Goal: Find specific page/section: Locate a particular part of the current website

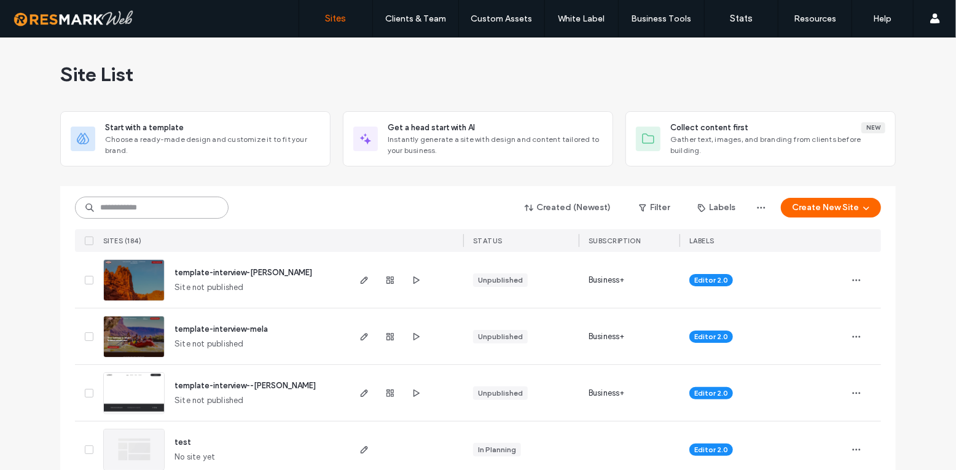
click at [153, 208] on input at bounding box center [152, 208] width 154 height 22
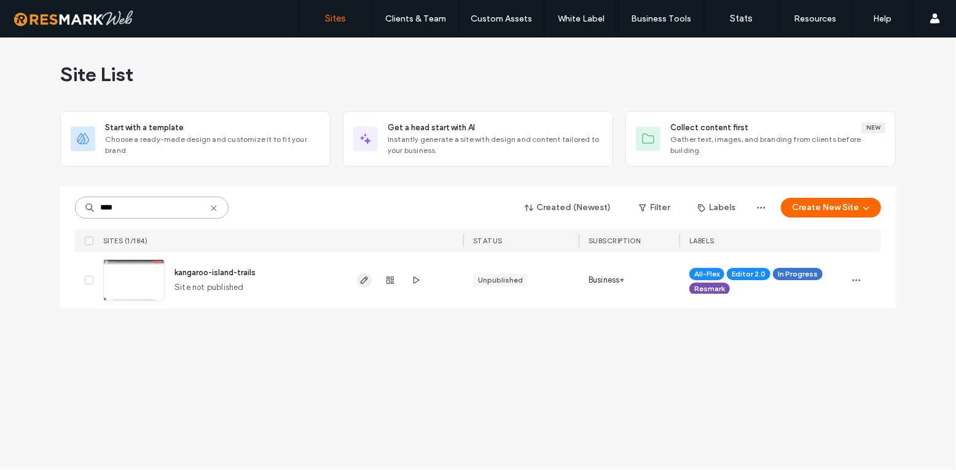
type input "****"
click at [361, 284] on icon "button" at bounding box center [365, 280] width 10 height 10
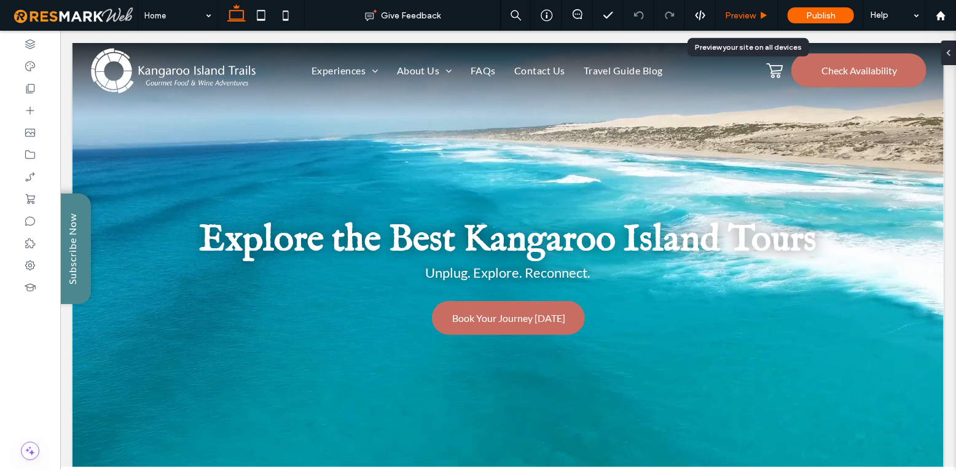
click at [755, 12] on span "Preview" at bounding box center [740, 15] width 31 height 10
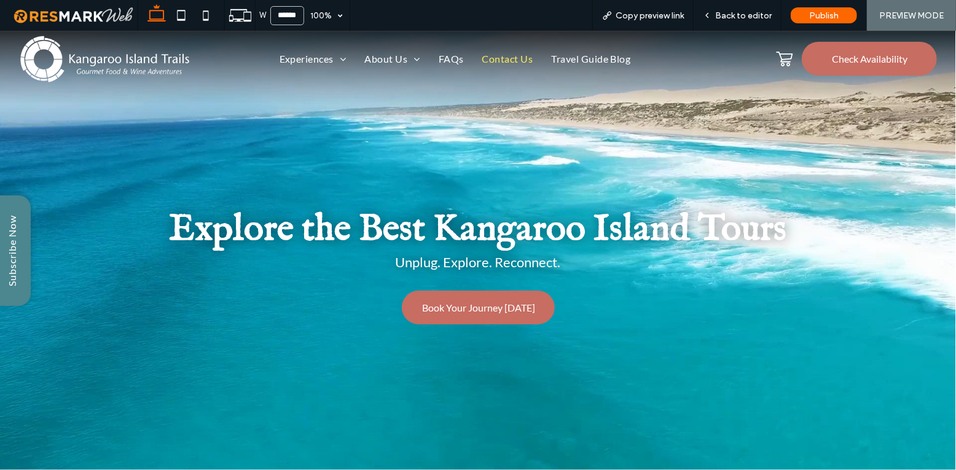
click at [500, 60] on span "Contact Us" at bounding box center [508, 58] width 51 height 12
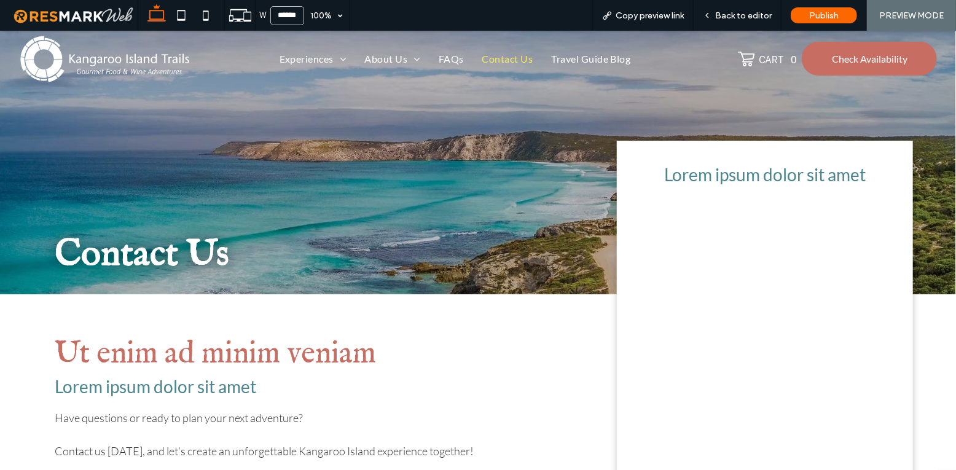
click at [483, 60] on span "Contact Us" at bounding box center [508, 58] width 51 height 12
click at [880, 64] on span "Check Availability" at bounding box center [870, 58] width 76 height 24
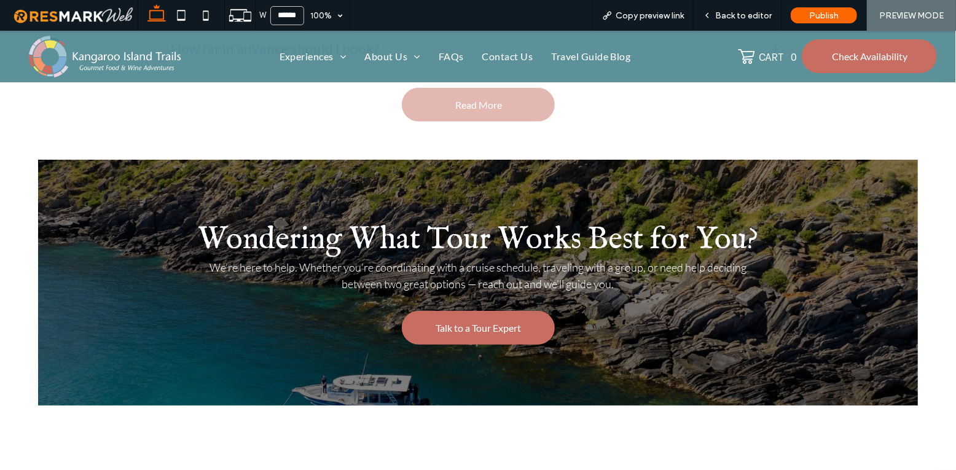
scroll to position [3676, 0]
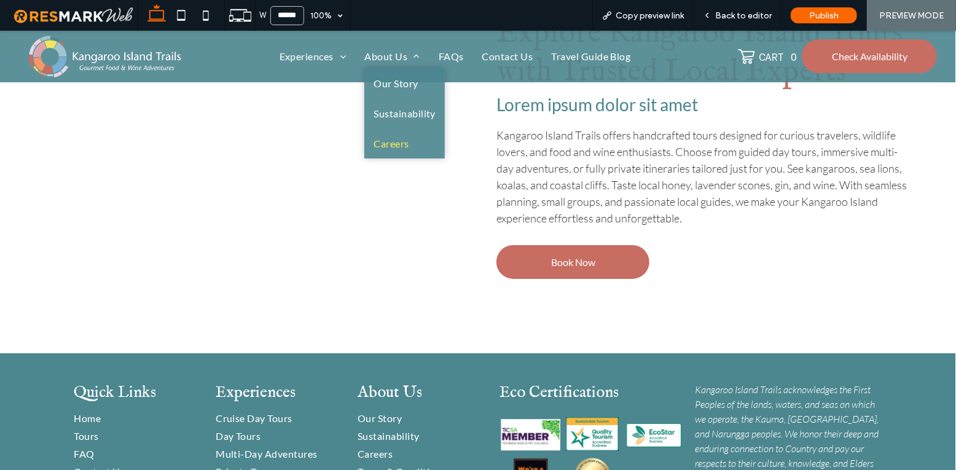
click at [395, 141] on span "Careers" at bounding box center [391, 143] width 35 height 12
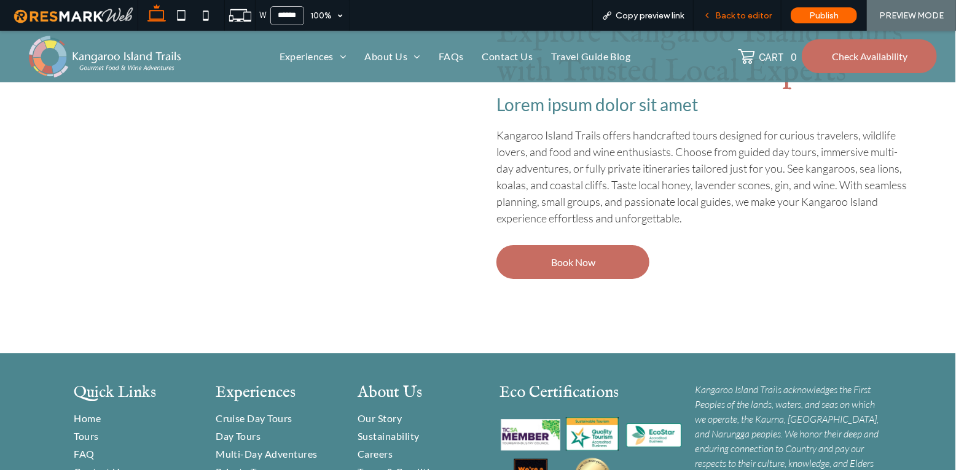
click at [736, 14] on span "Back to editor" at bounding box center [744, 15] width 57 height 10
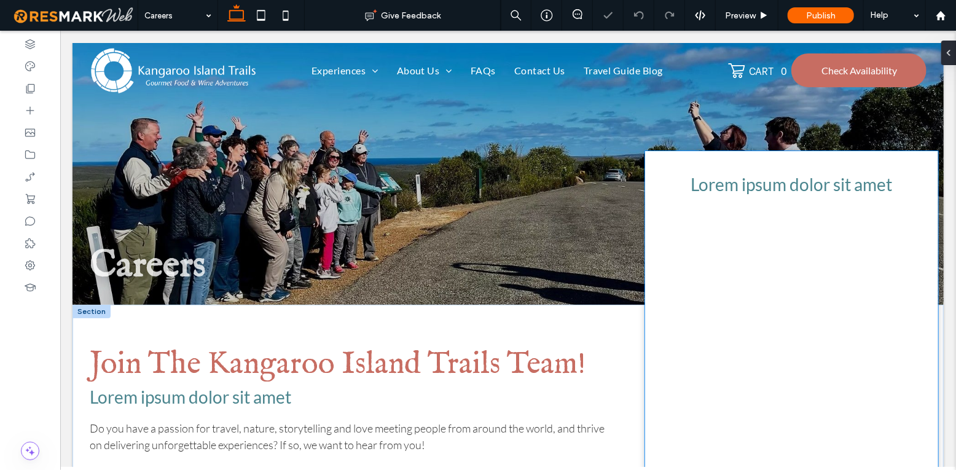
click at [779, 312] on div at bounding box center [791, 396] width 269 height 402
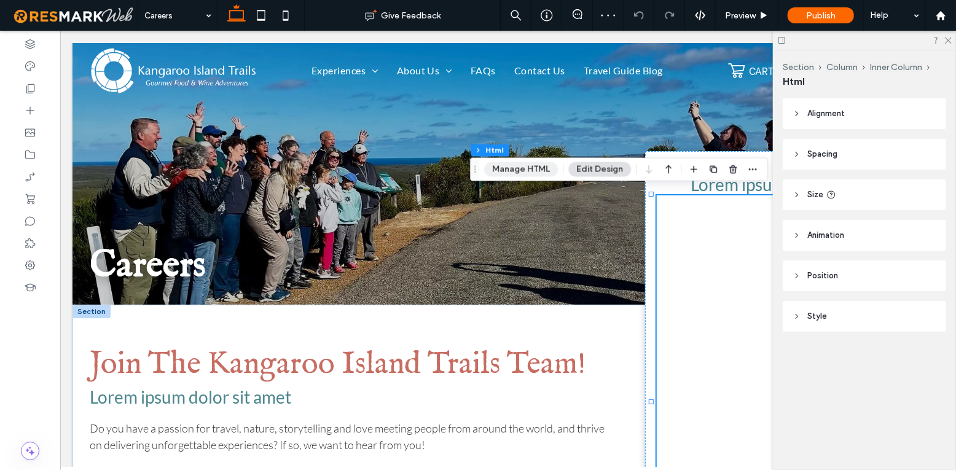
click at [527, 170] on button "Manage HTML" at bounding box center [521, 169] width 74 height 15
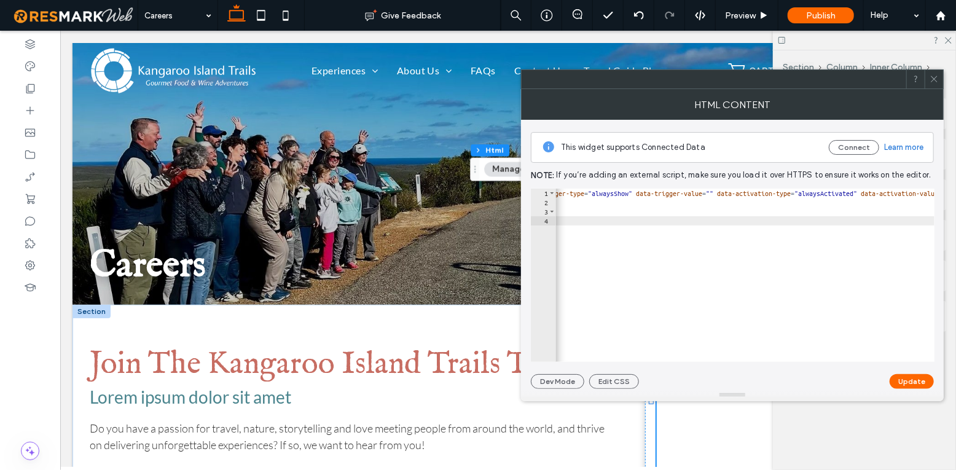
scroll to position [0, 615]
click at [934, 79] on use at bounding box center [934, 79] width 6 height 6
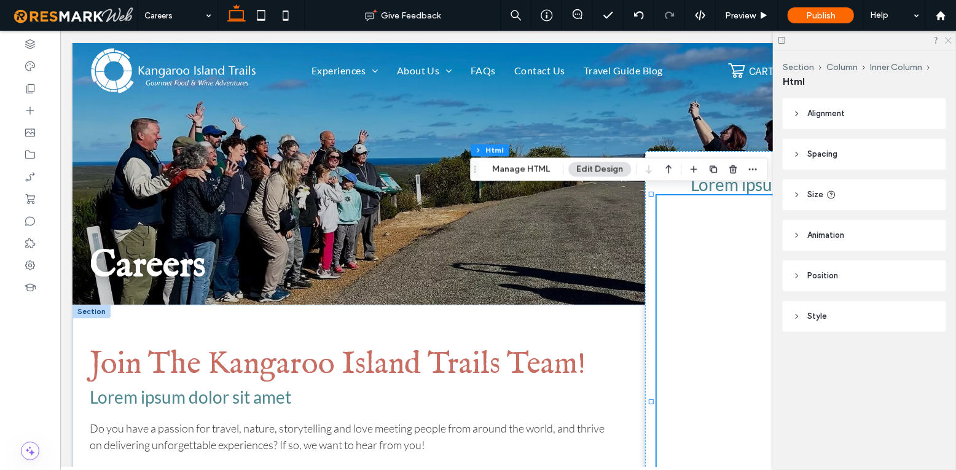
click at [951, 36] on icon at bounding box center [948, 40] width 8 height 8
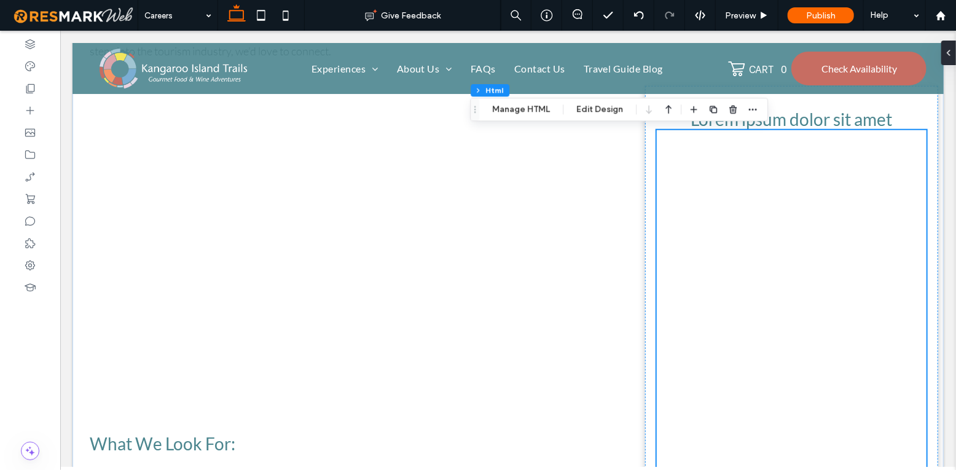
scroll to position [553, 0]
